Goal: Check status: Check status

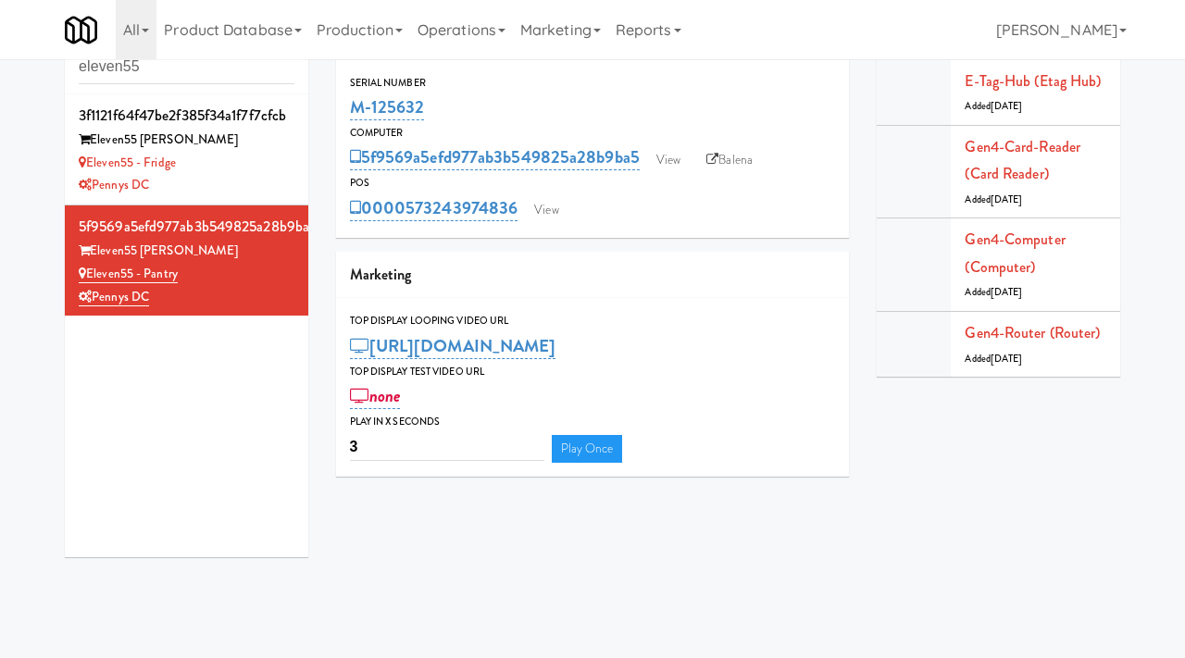
scroll to position [54, 0]
drag, startPoint x: 451, startPoint y: 108, endPoint x: 348, endPoint y: 107, distance: 102.7
click at [348, 107] on div "Serial Number M-125632" at bounding box center [593, 99] width 514 height 50
copy link "M-125632"
click at [272, 172] on div "Eleven55 - Fridge" at bounding box center [187, 163] width 216 height 23
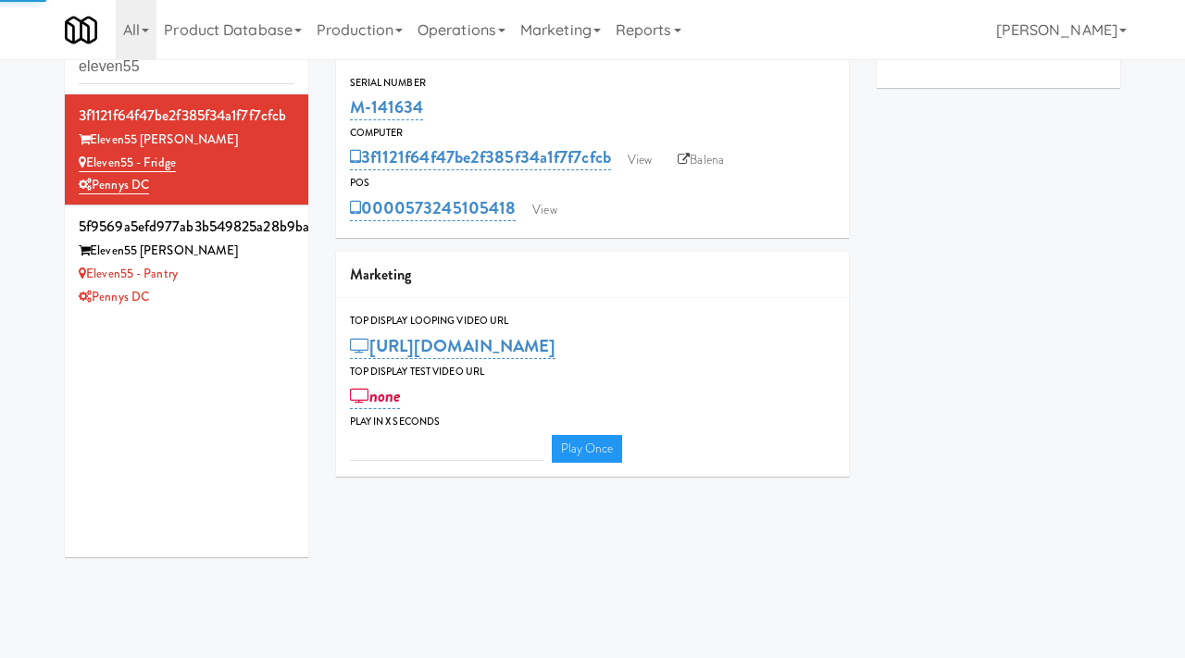
type input "3"
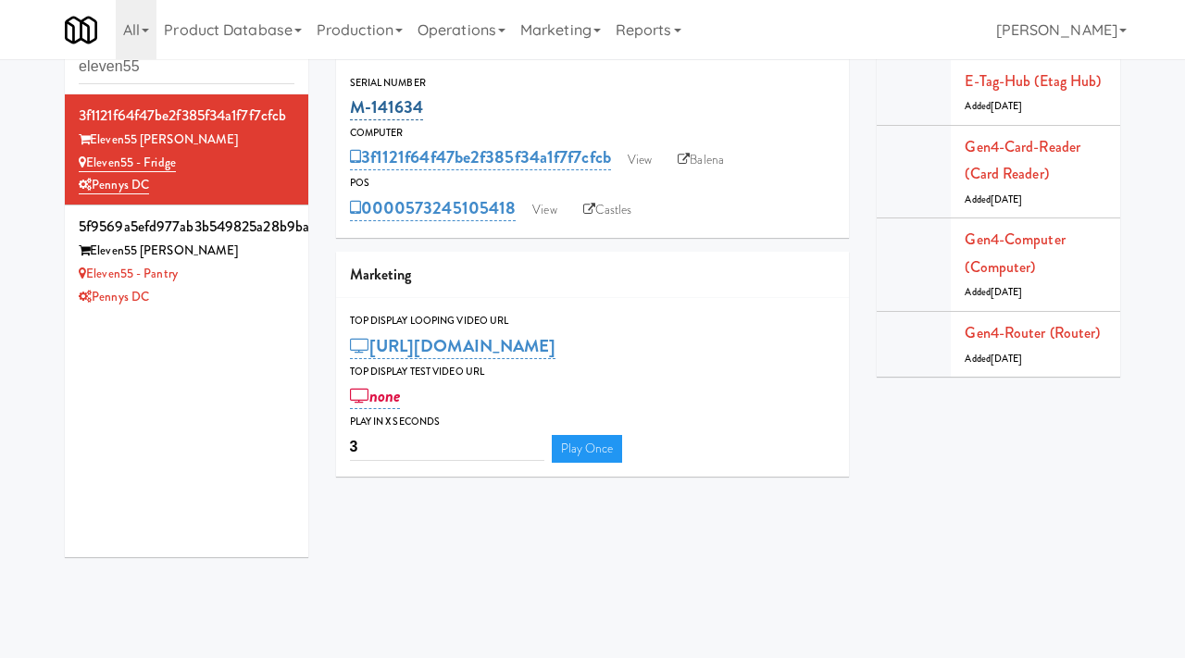
drag, startPoint x: 433, startPoint y: 112, endPoint x: 351, endPoint y: 101, distance: 83.1
click at [351, 101] on div "M-141634" at bounding box center [593, 107] width 486 height 31
copy link "M-141634"
click at [551, 208] on link "View" at bounding box center [544, 210] width 43 height 28
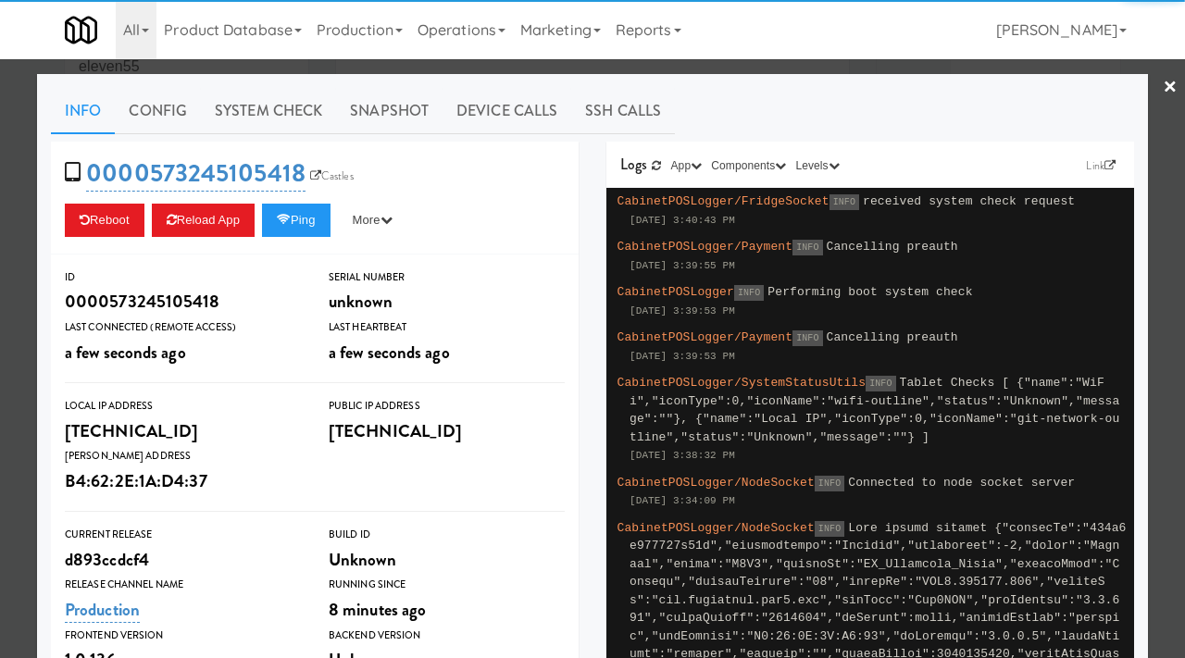
click at [10, 431] on div at bounding box center [592, 329] width 1185 height 658
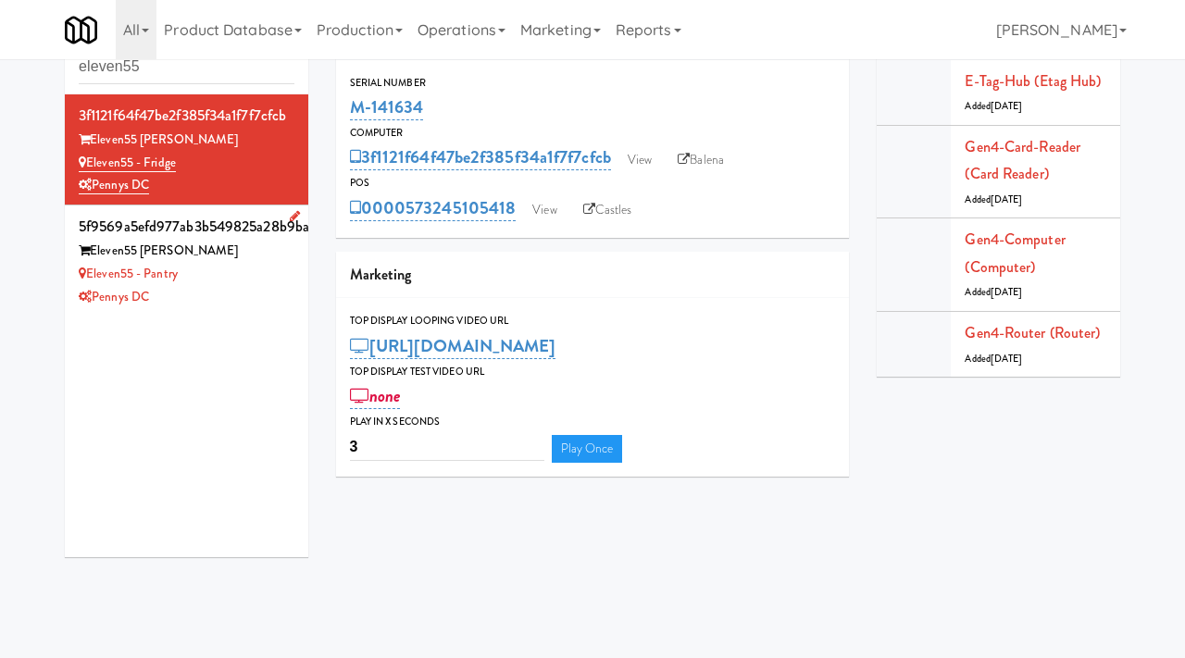
click at [222, 260] on div "Eleven55 Ripley" at bounding box center [187, 251] width 216 height 23
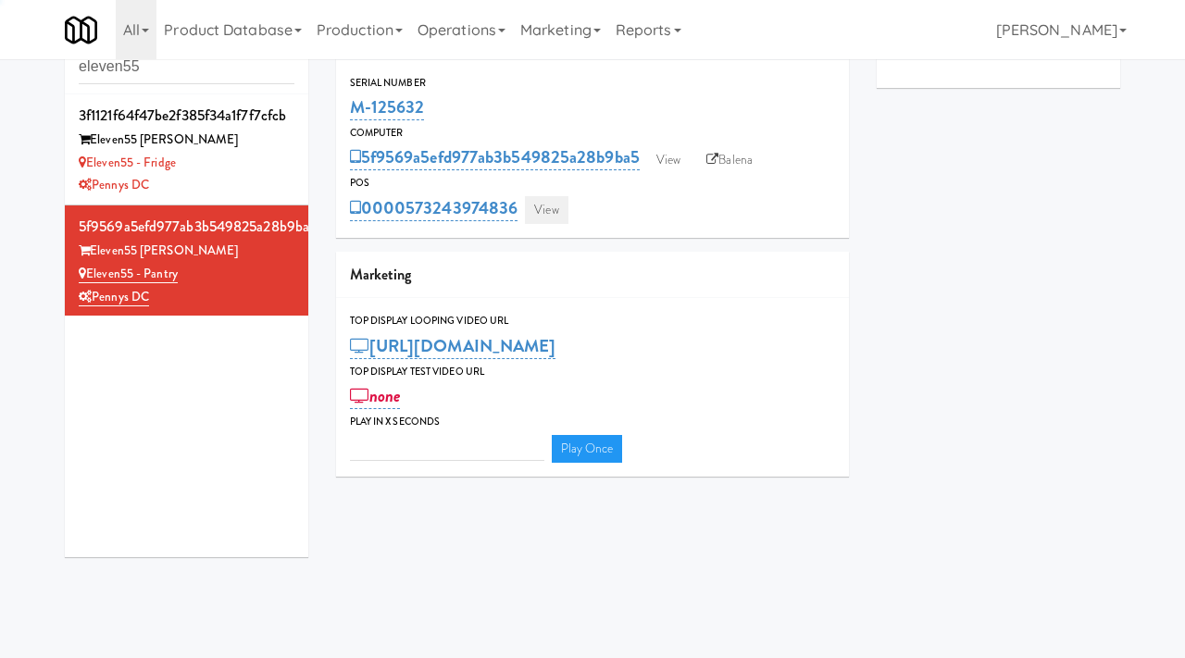
type input "3"
click at [542, 208] on link "View" at bounding box center [546, 210] width 43 height 28
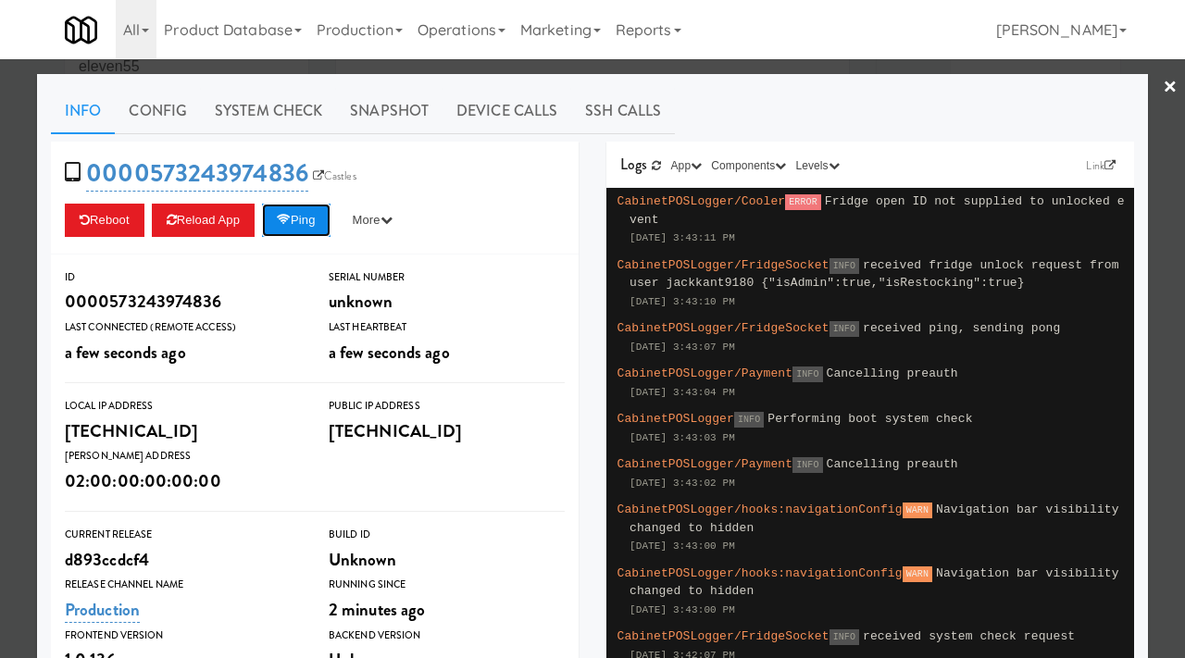
click at [307, 225] on button "Ping" at bounding box center [296, 220] width 68 height 33
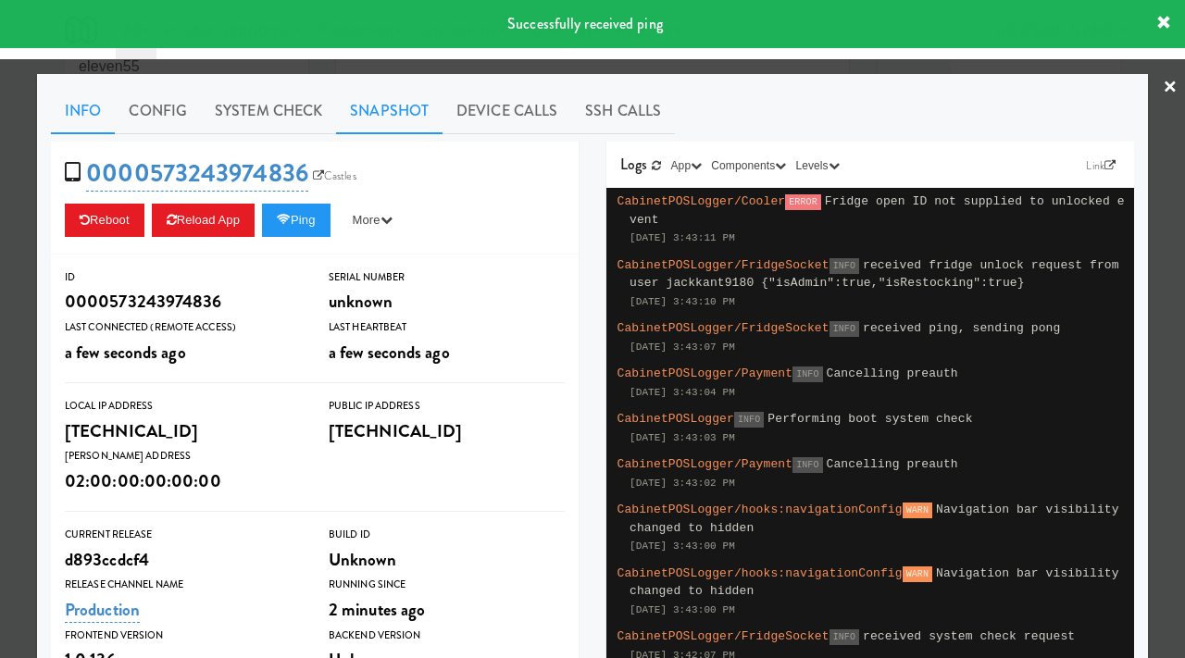
click at [396, 100] on link "Snapshot" at bounding box center [389, 111] width 106 height 46
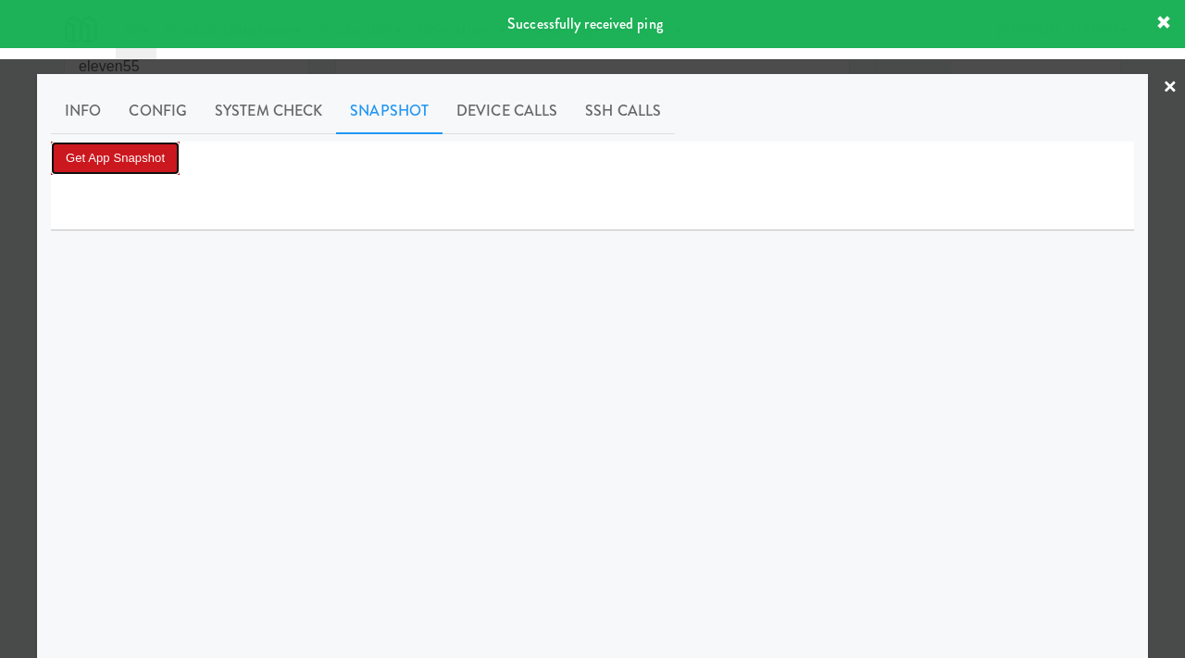
click at [165, 155] on button "Get App Snapshot" at bounding box center [115, 158] width 129 height 33
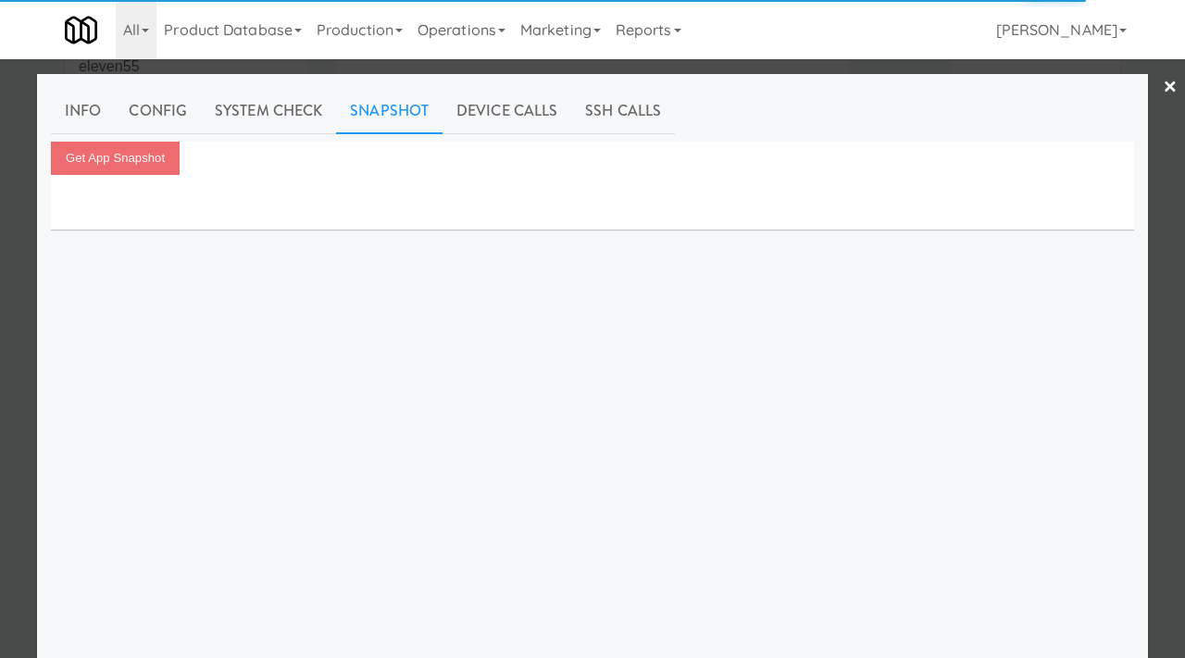
click at [0, 335] on div at bounding box center [592, 329] width 1185 height 658
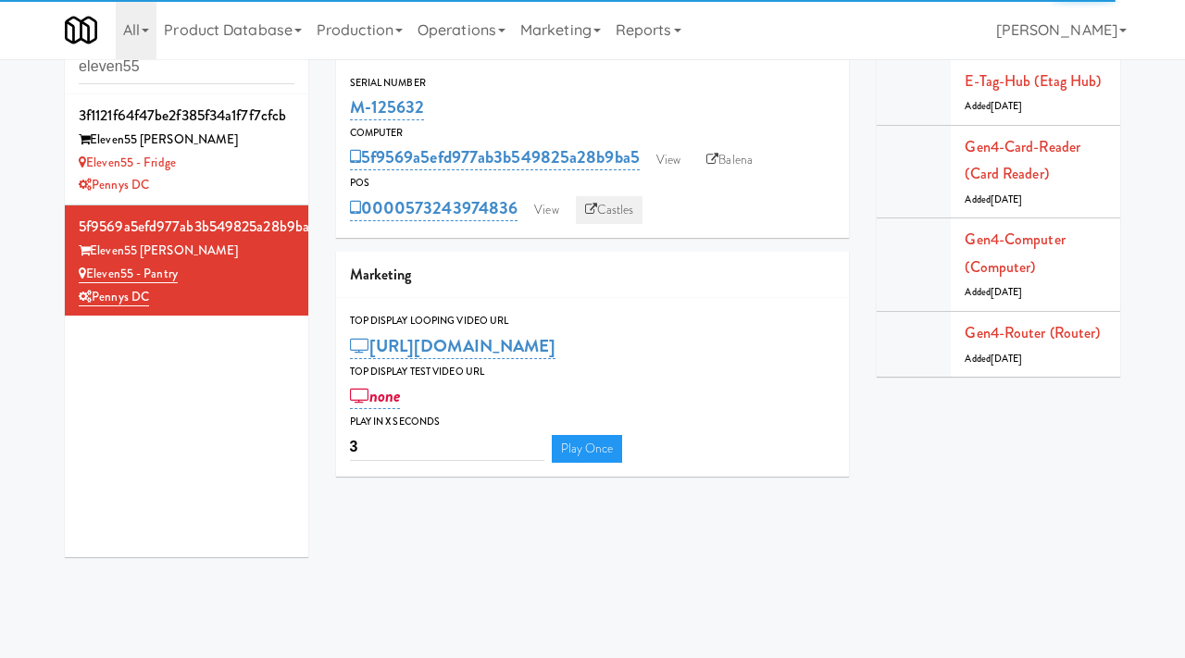
click at [619, 202] on link "Castles" at bounding box center [610, 210] width 68 height 28
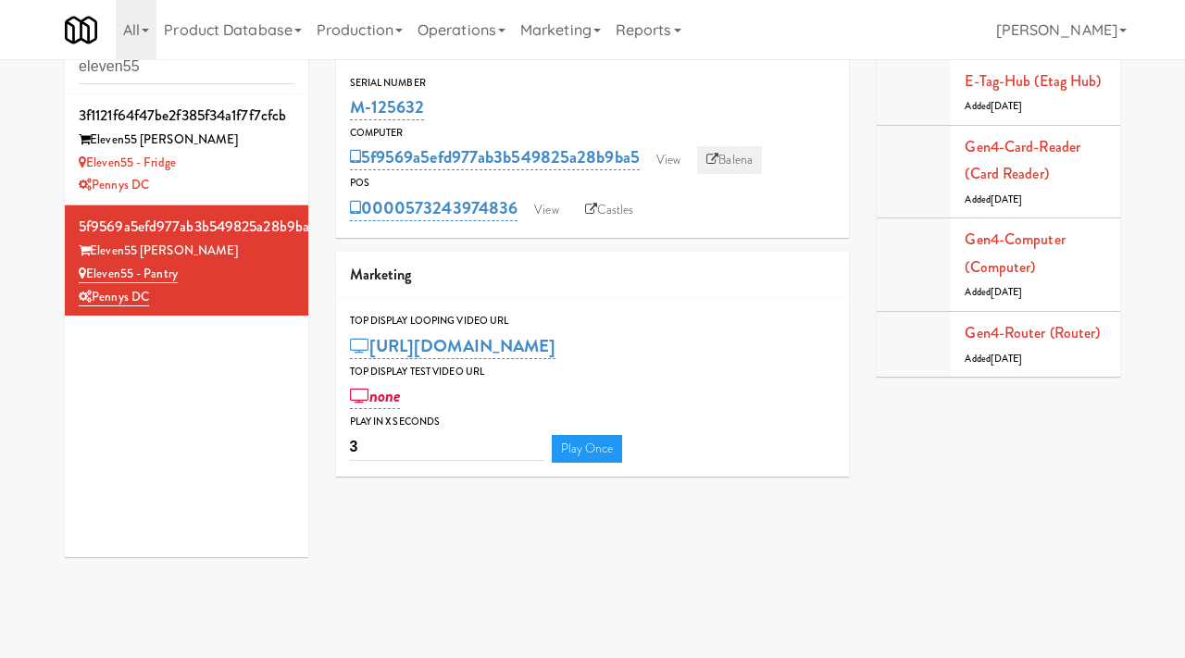
click at [756, 149] on link "Balena" at bounding box center [729, 160] width 65 height 28
drag, startPoint x: 426, startPoint y: 106, endPoint x: 348, endPoint y: 97, distance: 78.3
click at [348, 97] on div "Serial Number M-125632" at bounding box center [593, 99] width 514 height 50
copy link "M-125632"
click at [559, 203] on link "View" at bounding box center [546, 210] width 43 height 28
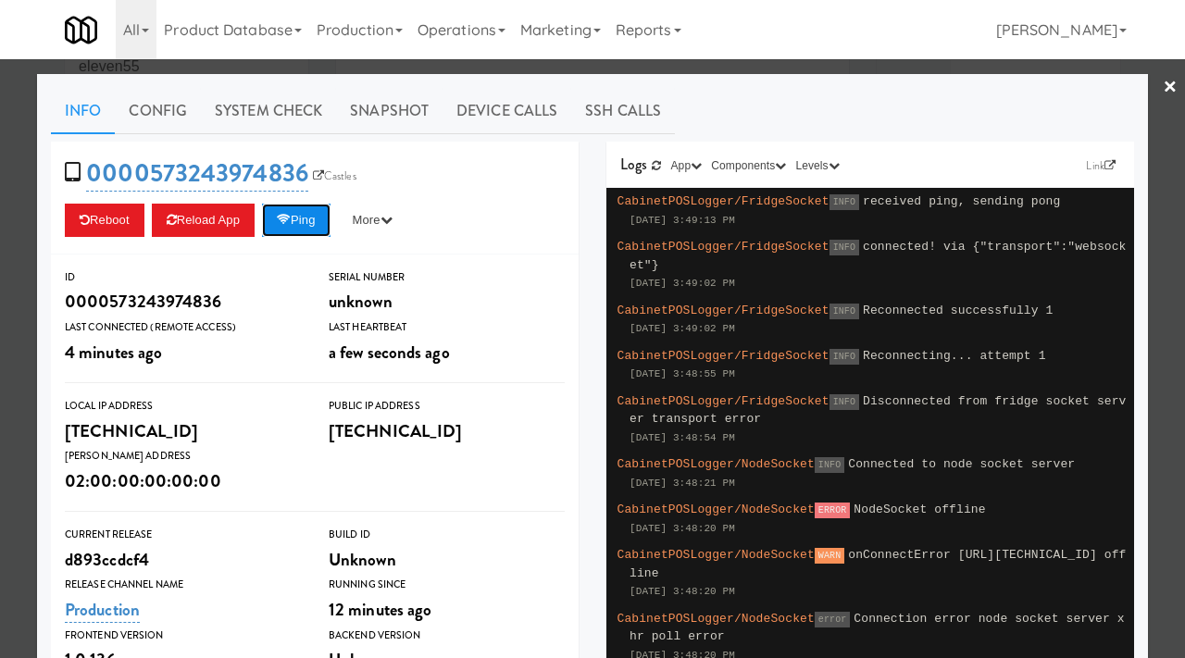
click at [299, 217] on button "Ping" at bounding box center [296, 220] width 68 height 33
click at [0, 302] on div at bounding box center [592, 329] width 1185 height 658
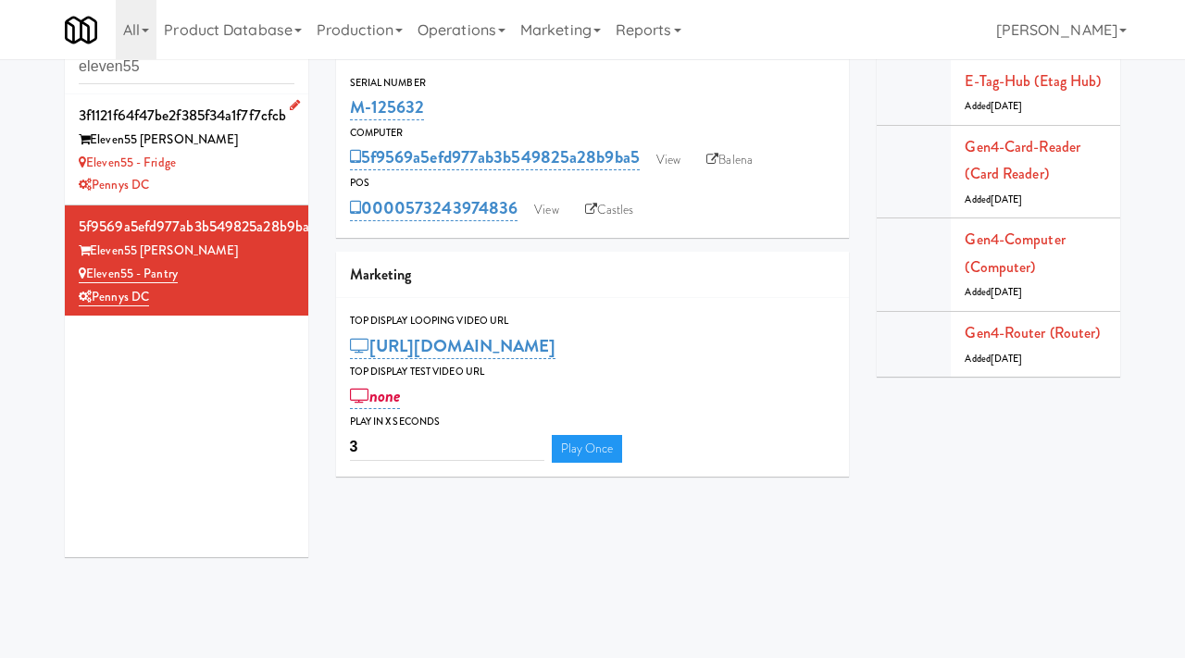
click at [267, 185] on div "Pennys DC" at bounding box center [187, 185] width 216 height 23
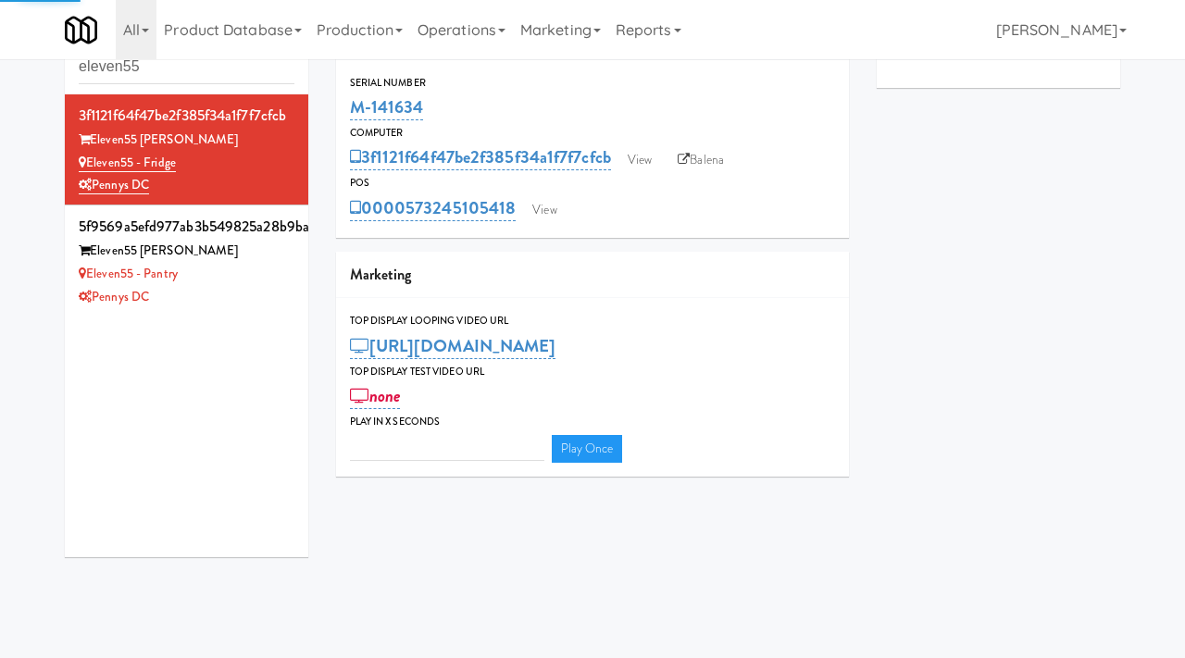
type input "3"
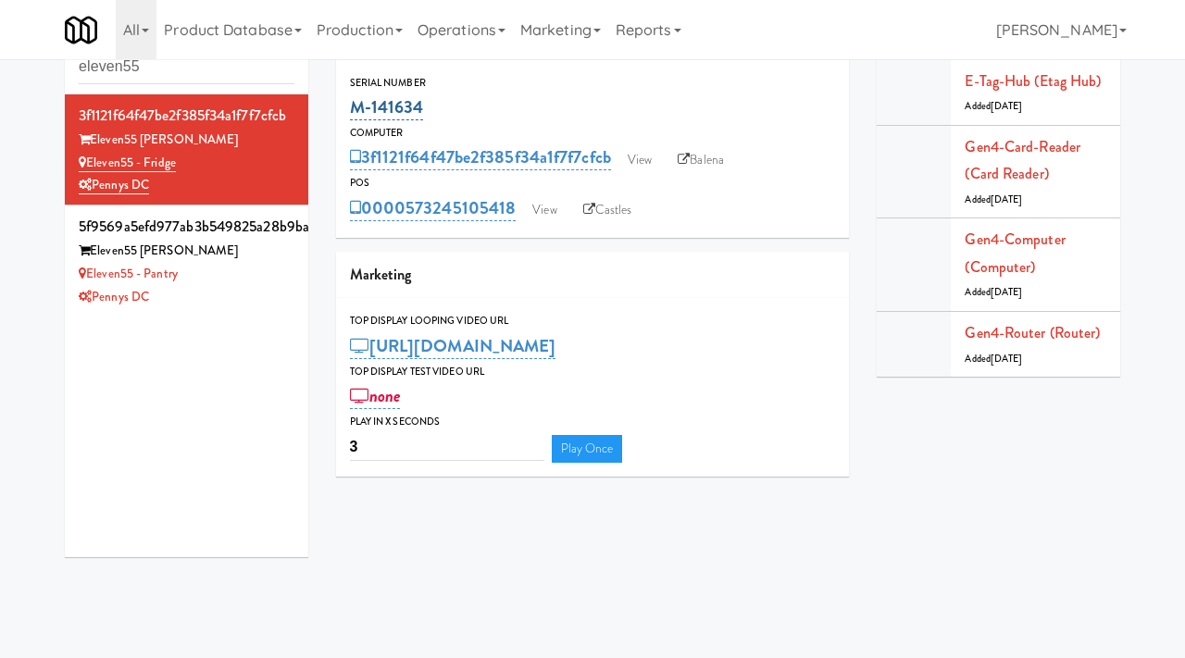
drag, startPoint x: 429, startPoint y: 118, endPoint x: 352, endPoint y: 106, distance: 78.7
click at [352, 106] on div "M-141634" at bounding box center [593, 107] width 486 height 31
copy link "M-141634"
click at [235, 279] on div "Eleven55 - Pantry" at bounding box center [187, 274] width 216 height 23
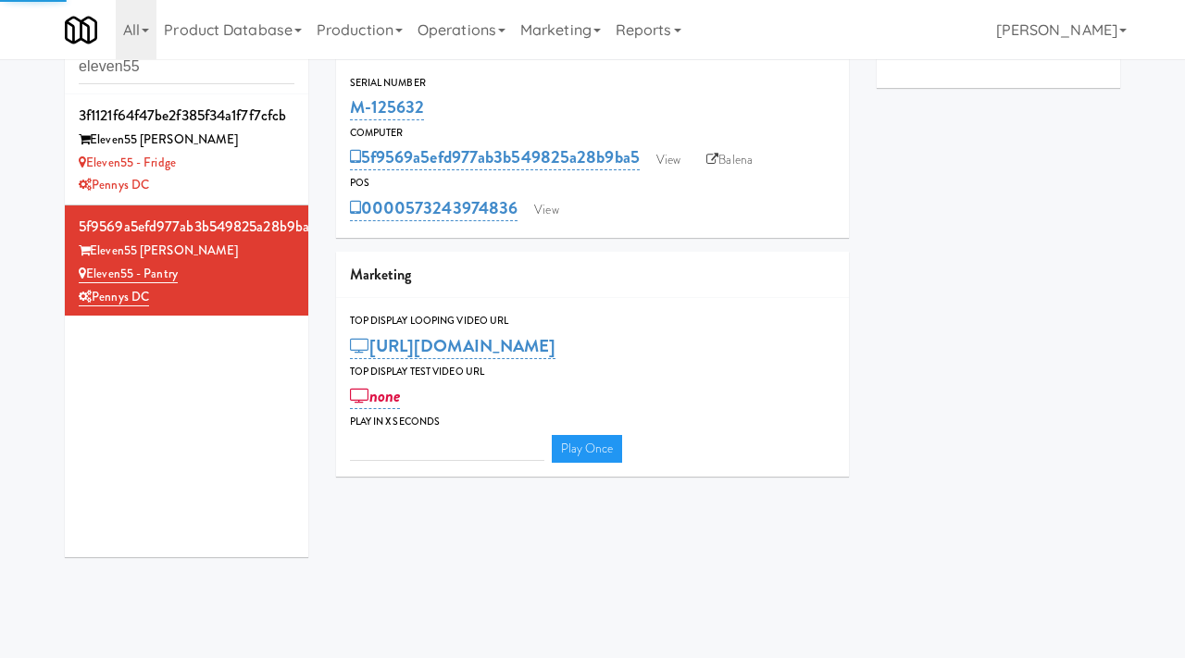
type input "3"
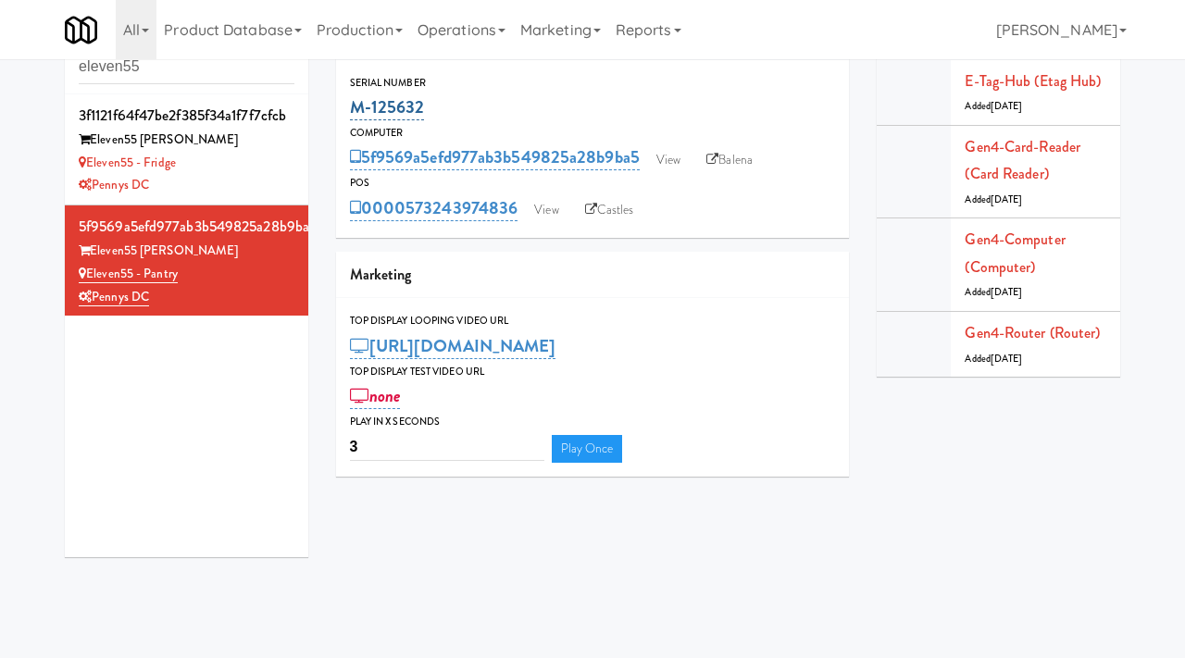
drag, startPoint x: 432, startPoint y: 107, endPoint x: 351, endPoint y: 106, distance: 81.5
click at [351, 106] on div "M-125632" at bounding box center [593, 107] width 486 height 31
copy link "M-125632"
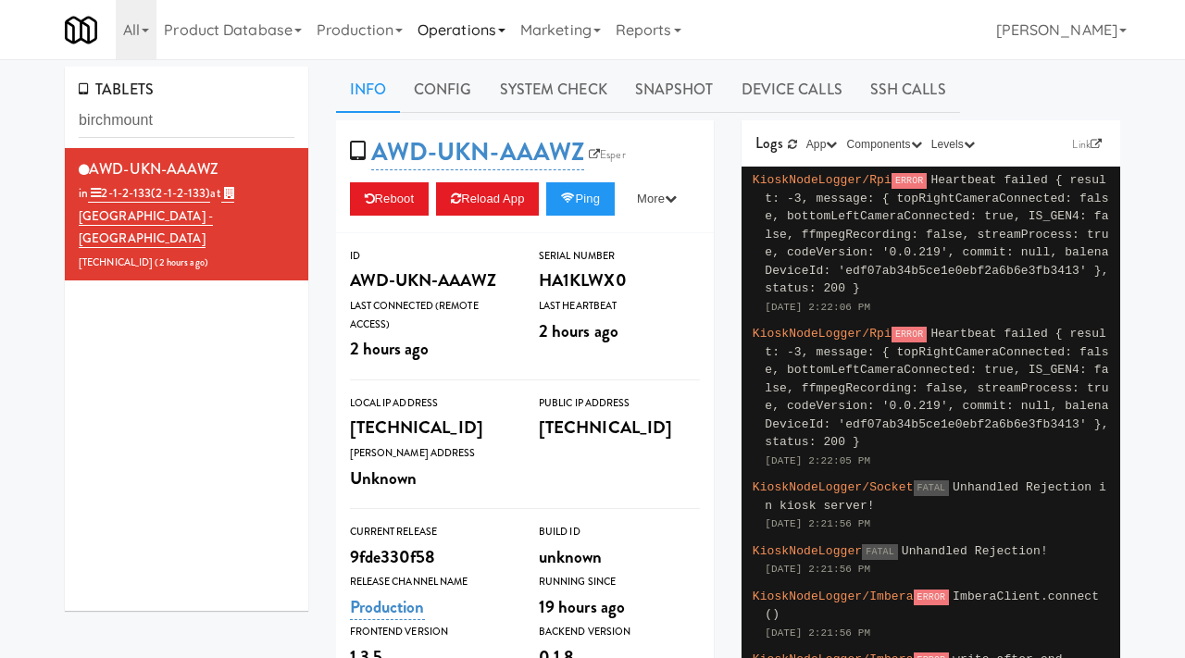
click at [460, 27] on link "Operations" at bounding box center [461, 29] width 103 height 59
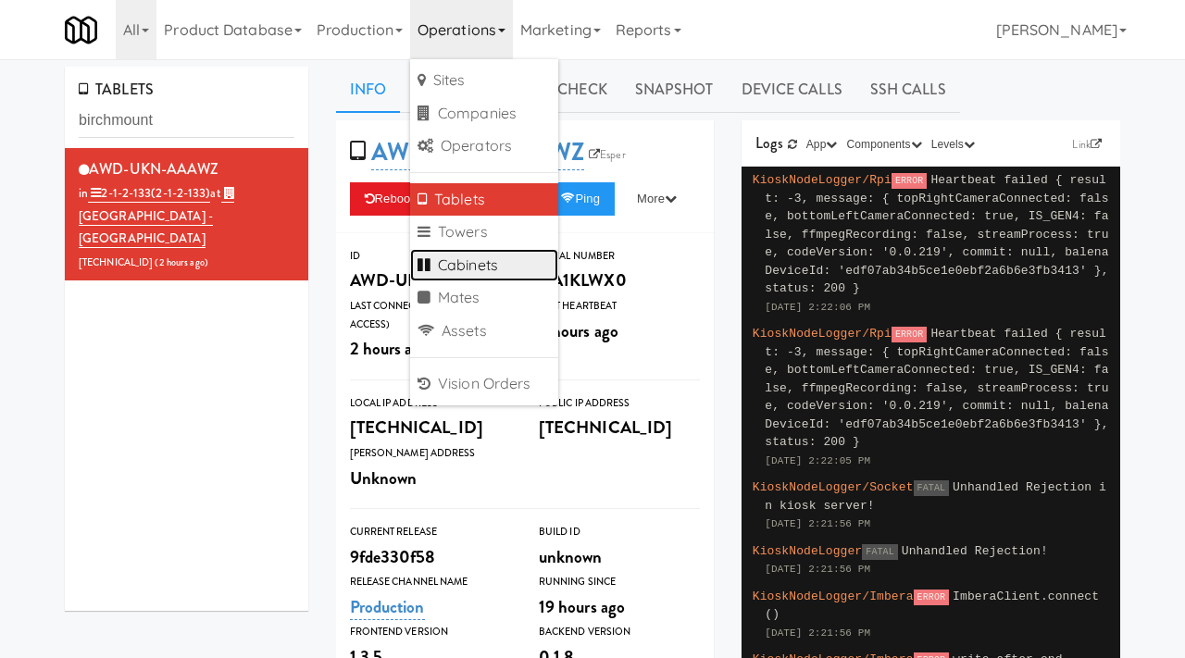
click at [452, 267] on link "Cabinets" at bounding box center [484, 265] width 148 height 33
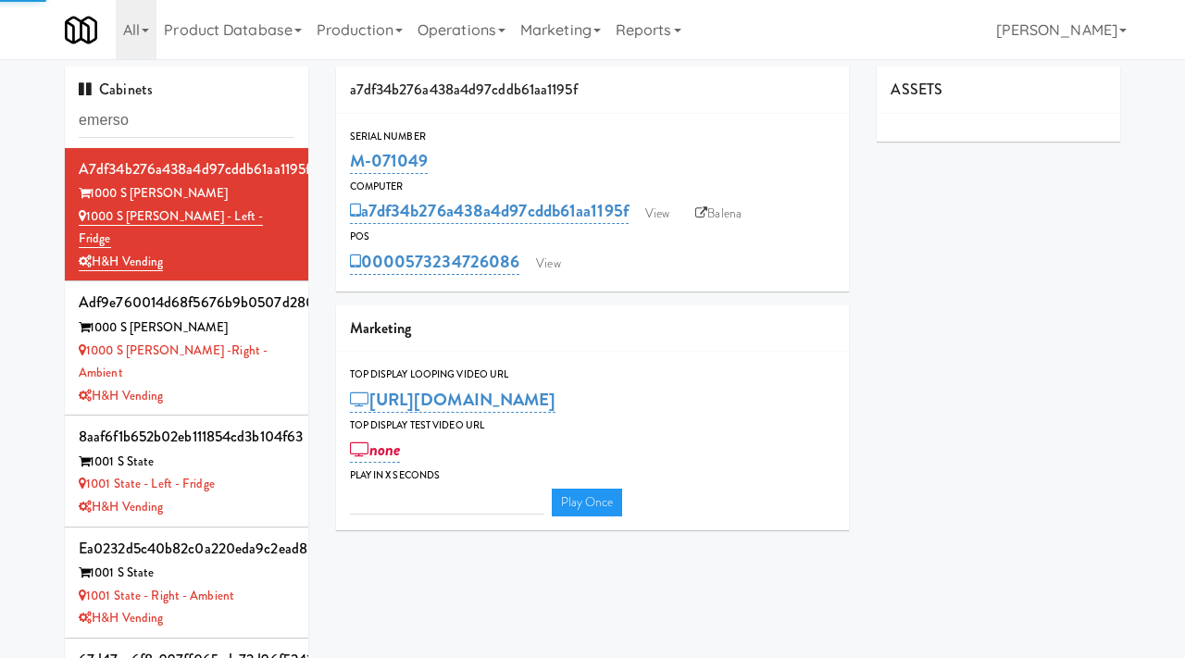
type input "[PERSON_NAME]"
type input "3"
type input "[PERSON_NAME]"
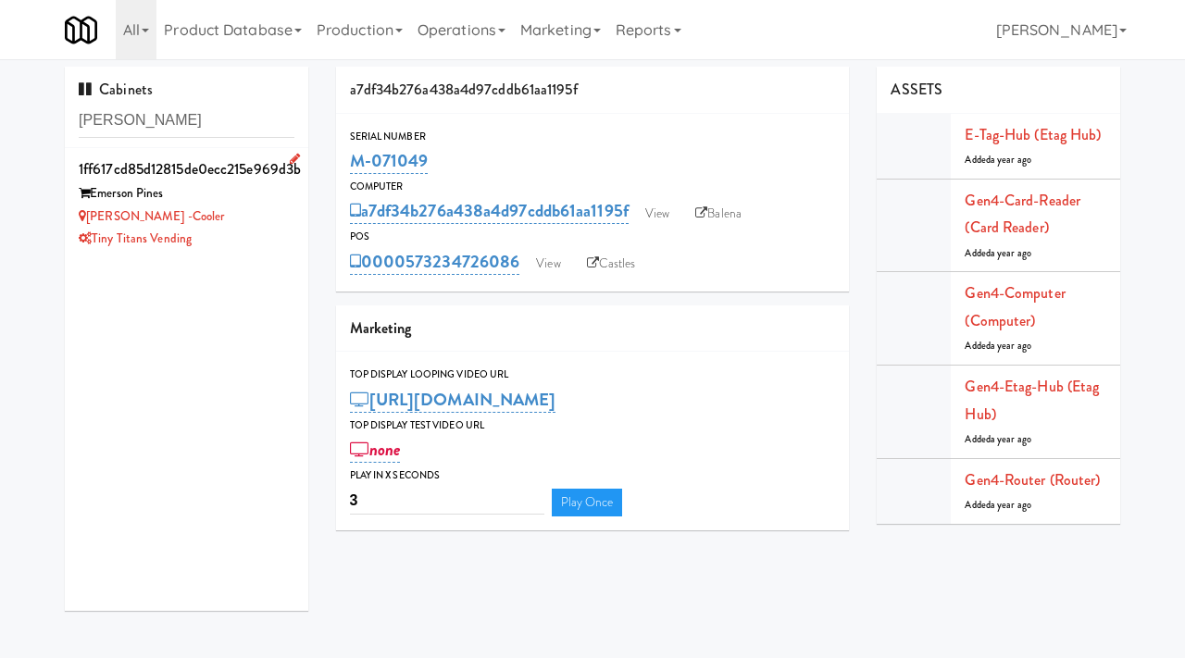
click at [249, 204] on div "Emerson Pines" at bounding box center [187, 193] width 216 height 23
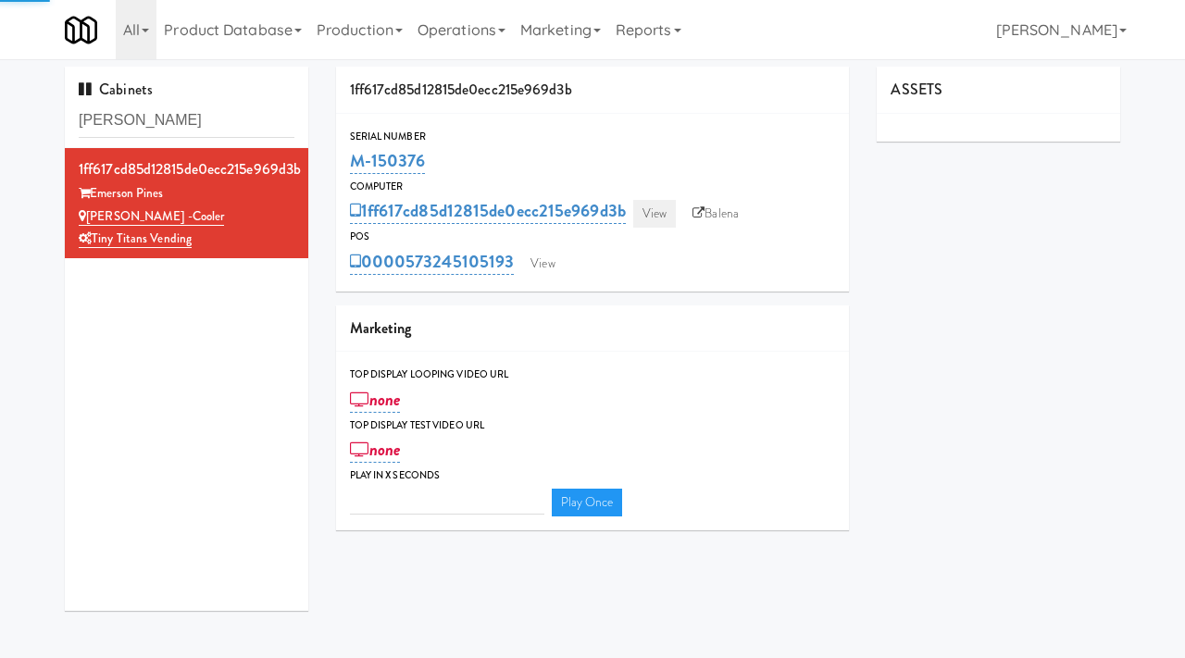
type input "3"
click at [642, 207] on link "View" at bounding box center [654, 214] width 43 height 28
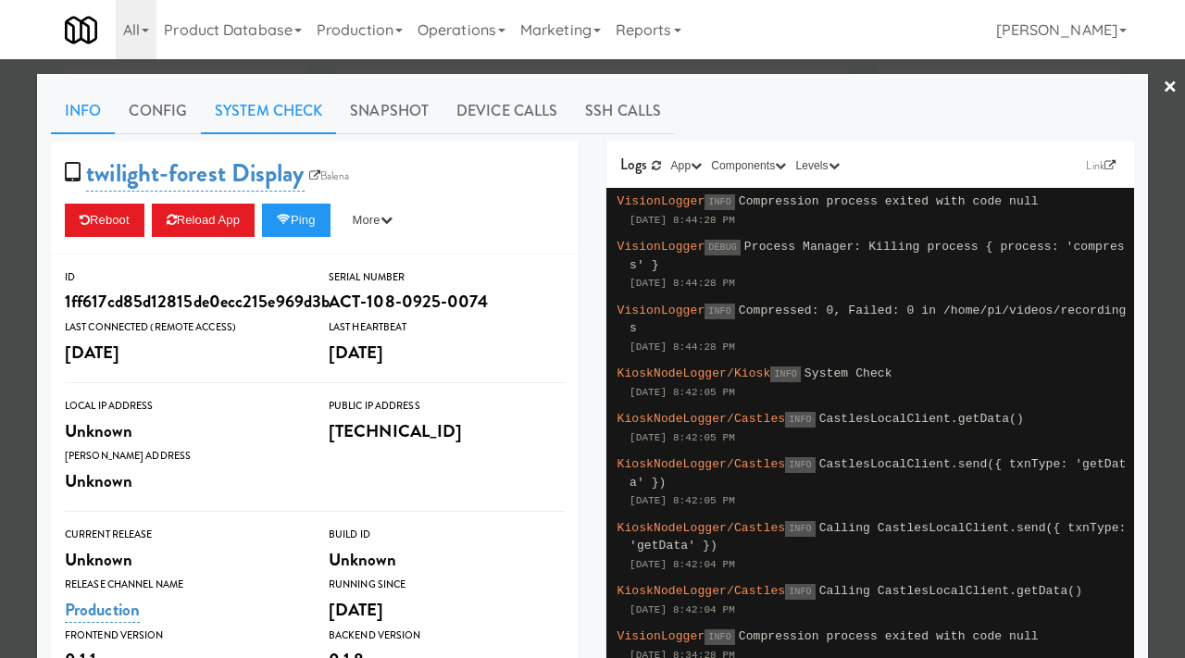
click at [238, 114] on link "System Check" at bounding box center [268, 111] width 135 height 46
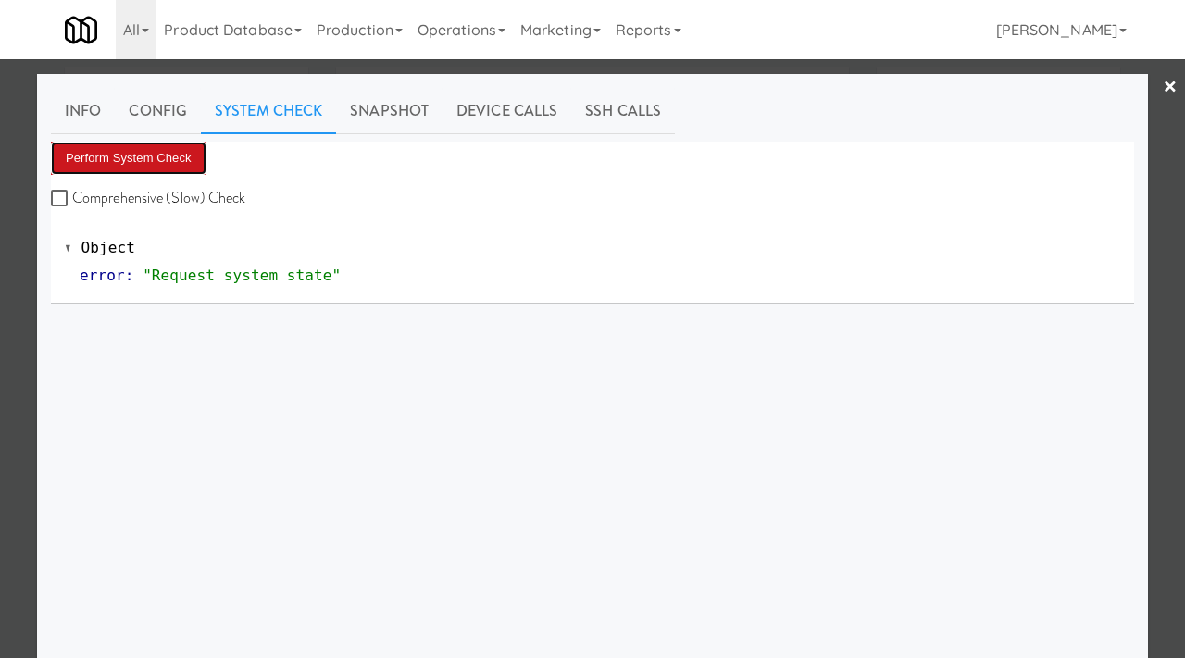
click at [193, 156] on button "Perform System Check" at bounding box center [128, 158] width 155 height 33
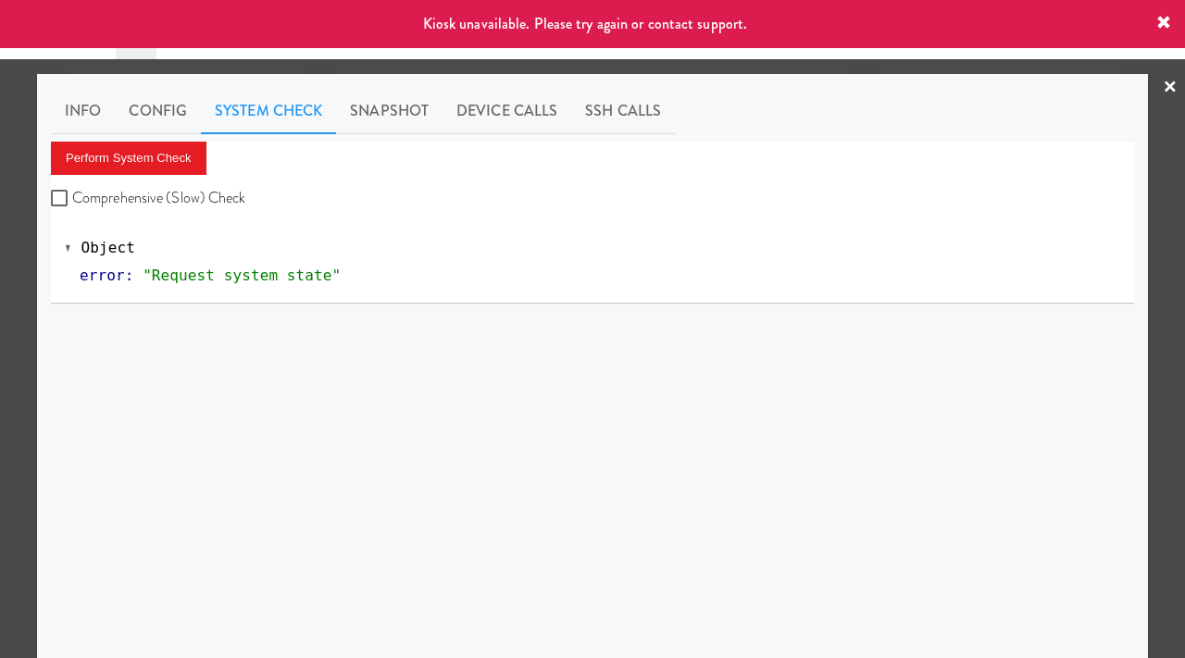
click at [0, 316] on div at bounding box center [592, 329] width 1185 height 658
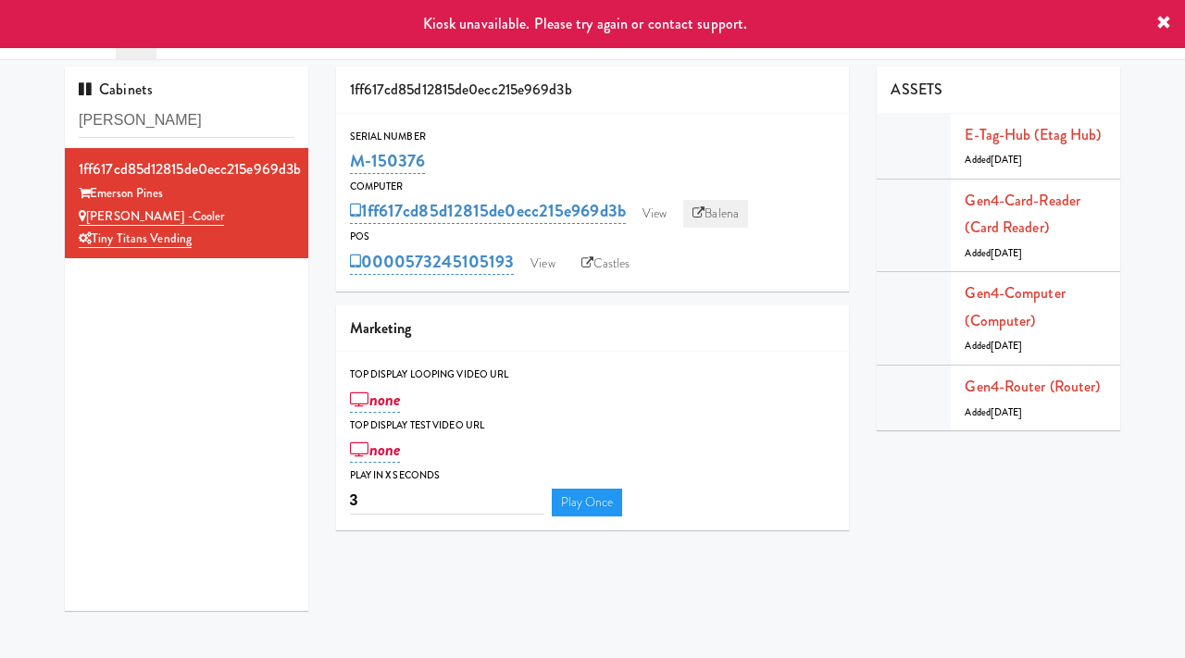
click at [733, 202] on link "Balena" at bounding box center [715, 214] width 65 height 28
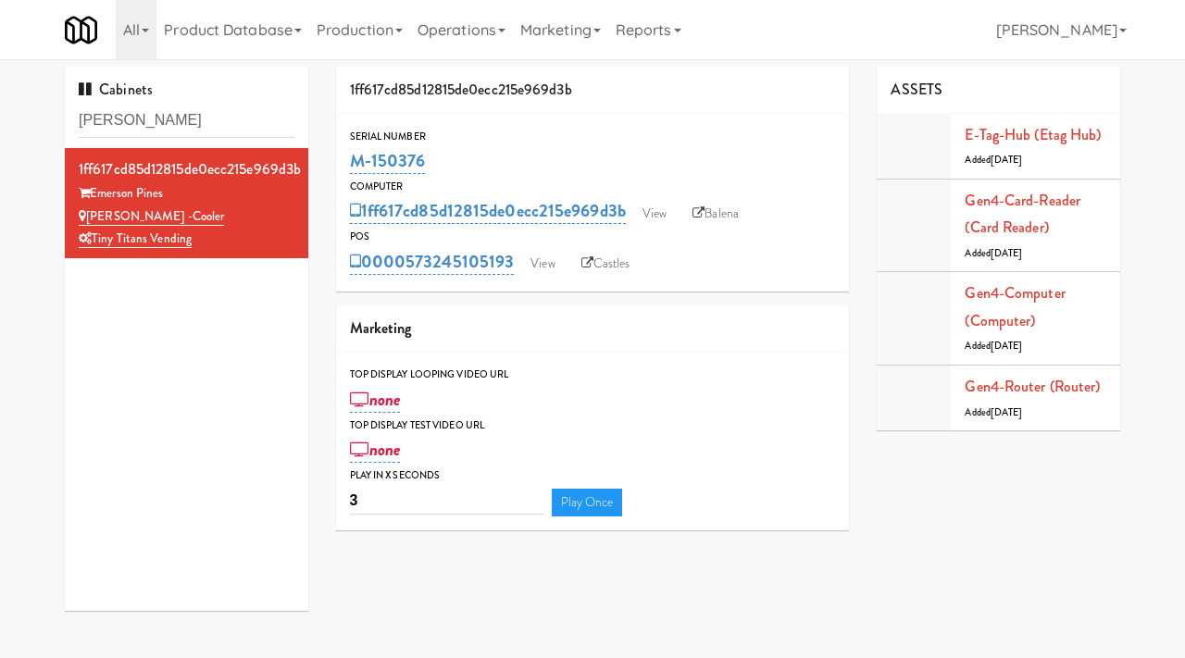
drag, startPoint x: 429, startPoint y: 157, endPoint x: 345, endPoint y: 151, distance: 83.5
click at [345, 151] on div "Serial Number M-150376" at bounding box center [593, 153] width 514 height 50
copy link "M-150376"
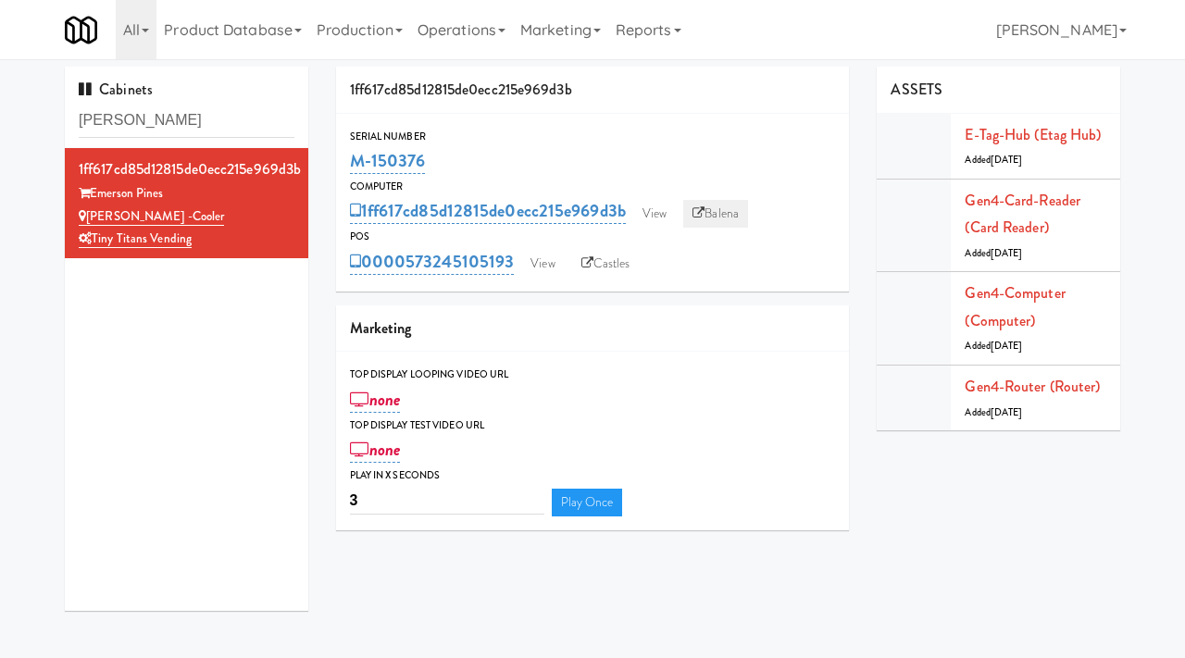
click at [704, 211] on icon at bounding box center [698, 213] width 12 height 12
copy link "M-150376"
